Goal: Task Accomplishment & Management: Manage account settings

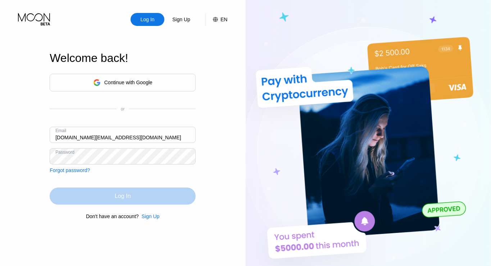
click at [145, 195] on div "Log In" at bounding box center [123, 195] width 146 height 17
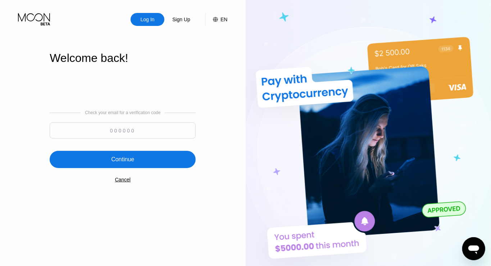
click at [134, 134] on input at bounding box center [123, 130] width 146 height 16
paste input "161150"
type input "161150"
click at [146, 160] on div "Continue" at bounding box center [123, 159] width 146 height 17
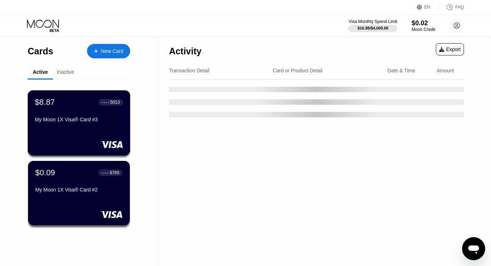
click at [88, 133] on div "$8.87 ● ● ● ● 5013 My Moon 1X Visa® Card #3" at bounding box center [79, 122] width 103 height 65
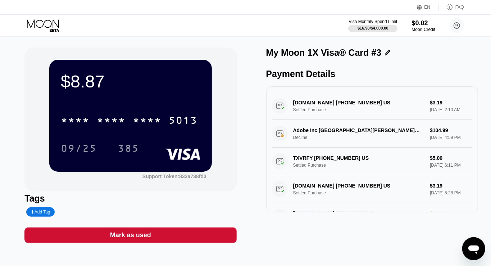
scroll to position [246, 0]
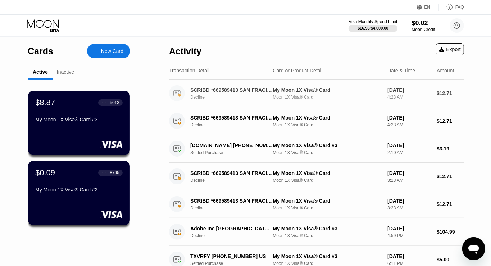
click at [41, 125] on div "My Moon 1X Visa® Card #3" at bounding box center [78, 120] width 87 height 9
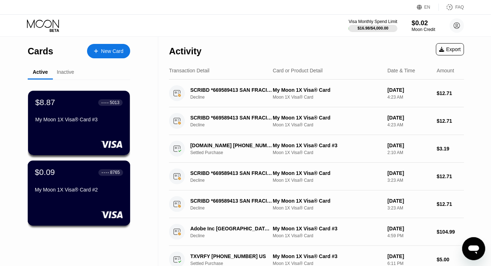
click at [67, 191] on div "My Moon 1X Visa® Card #2" at bounding box center [79, 190] width 88 height 6
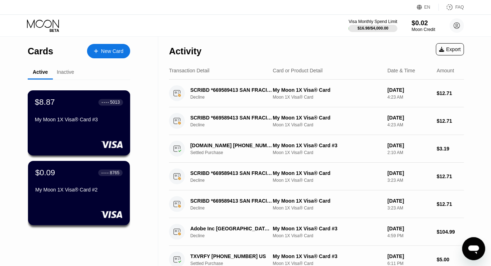
click at [87, 113] on div "$8.87 ● ● ● ● 5013 My Moon 1X Visa® Card #3" at bounding box center [79, 111] width 88 height 28
click at [70, 112] on div "$8.87 ● ● ● ● 5013 My Moon 1X Visa® Card #3" at bounding box center [78, 111] width 87 height 27
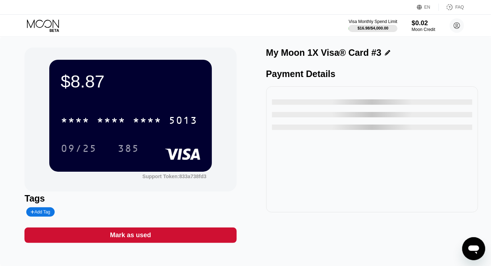
click at [150, 114] on div "* * * * * * * * * * * * 5013" at bounding box center [128, 120] width 145 height 18
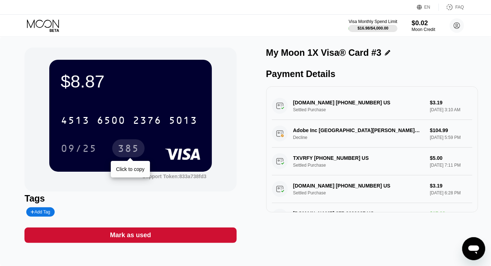
click at [136, 147] on div "385" at bounding box center [129, 149] width 22 height 12
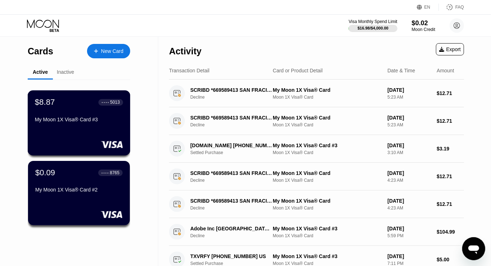
click at [60, 120] on div "My Moon 1X Visa® Card #3" at bounding box center [79, 119] width 88 height 6
click at [64, 119] on div "My Moon 1X Visa® Card #3" at bounding box center [79, 119] width 88 height 6
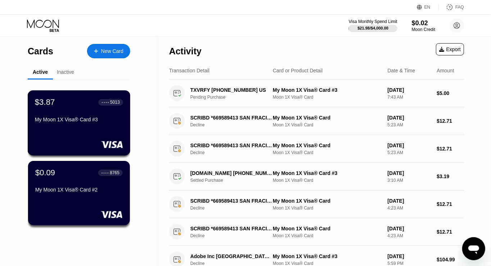
click at [83, 118] on div "$3.87 ● ● ● ● 5013 My Moon 1X Visa® Card #3" at bounding box center [79, 111] width 88 height 28
